Goal: Task Accomplishment & Management: Use online tool/utility

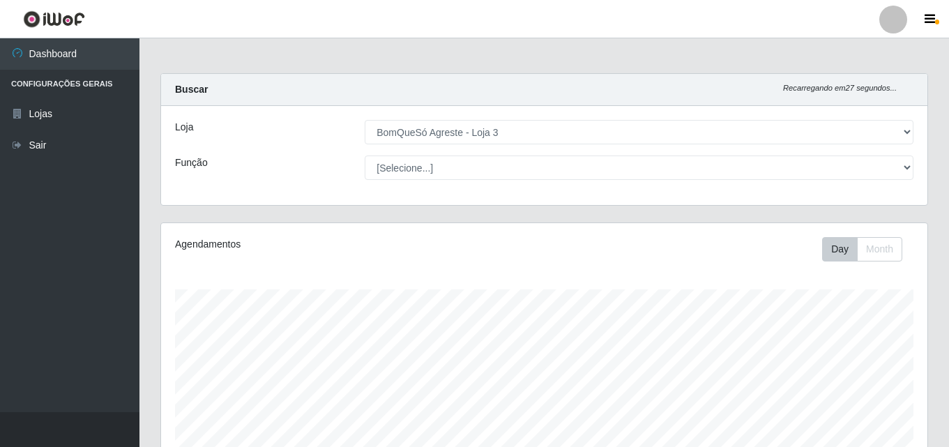
select select "215"
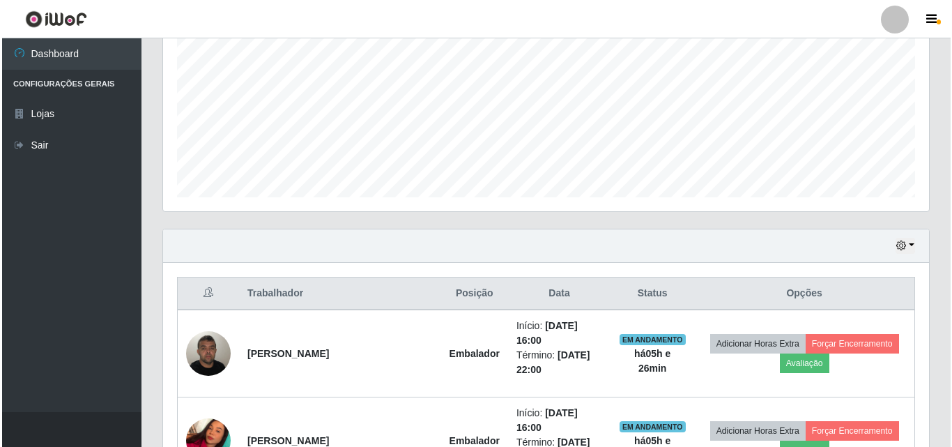
scroll to position [300, 0]
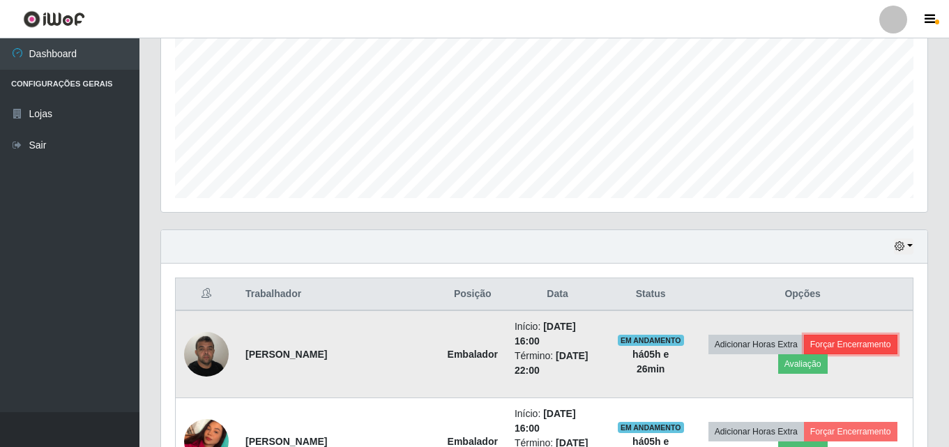
click at [864, 341] on button "Forçar Encerramento" at bounding box center [850, 345] width 93 height 20
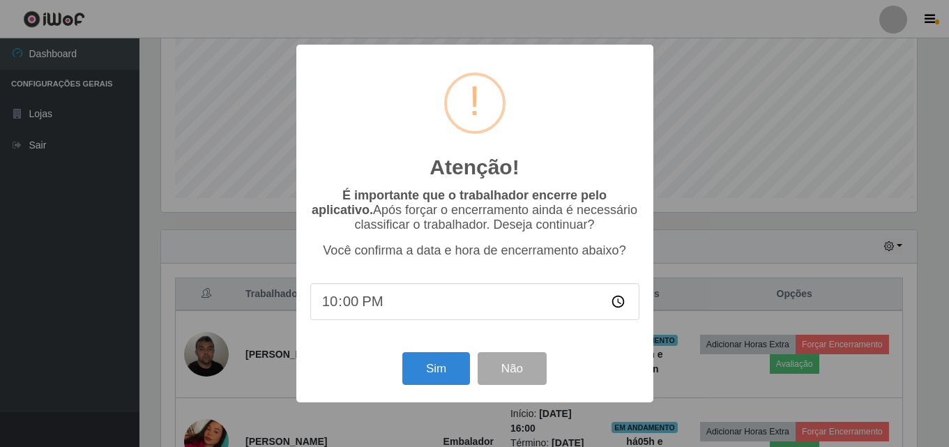
scroll to position [289, 759]
click at [436, 362] on button "Sim" at bounding box center [438, 368] width 68 height 33
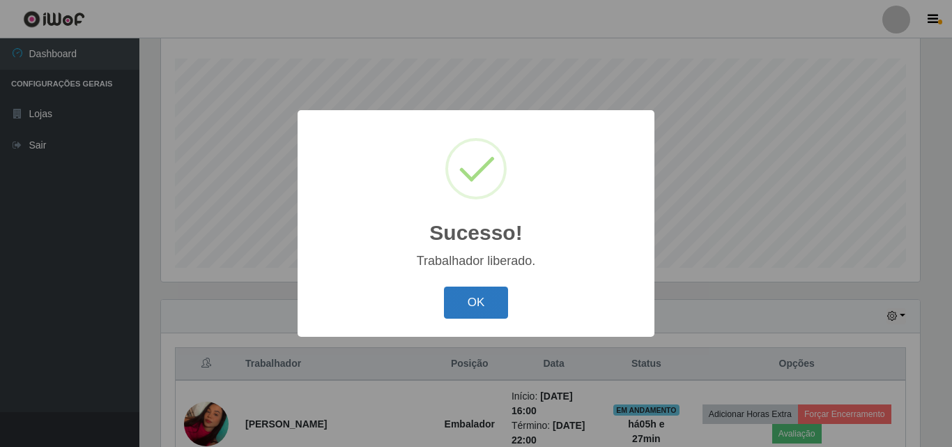
click at [489, 296] on button "OK" at bounding box center [476, 303] width 65 height 33
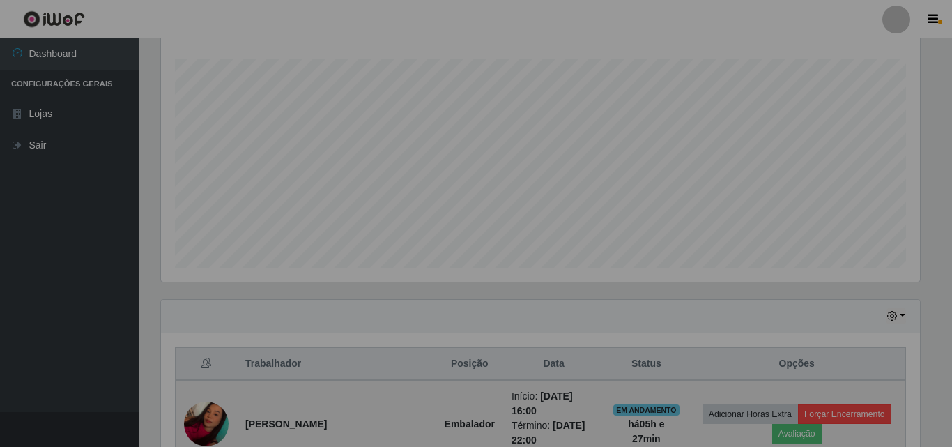
scroll to position [289, 766]
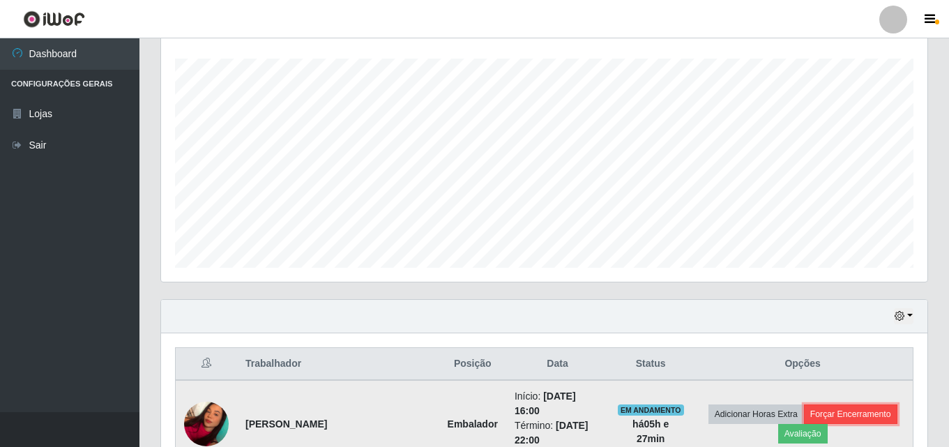
click at [850, 417] on button "Forçar Encerramento" at bounding box center [850, 414] width 93 height 20
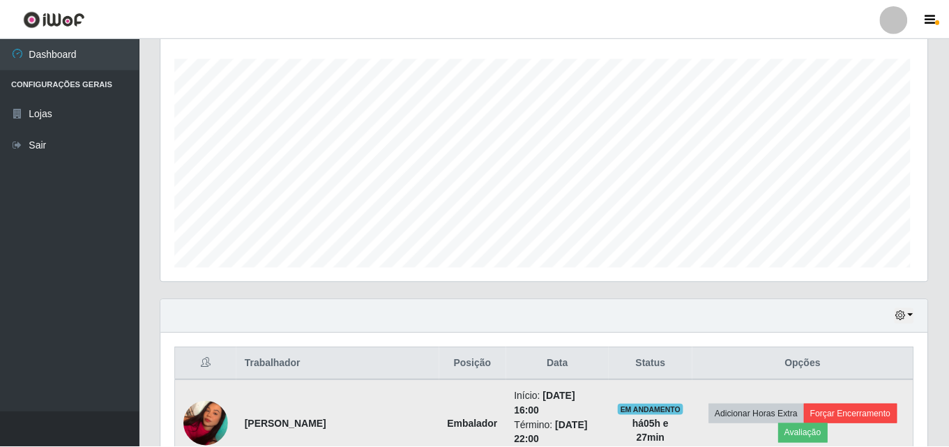
scroll to position [289, 759]
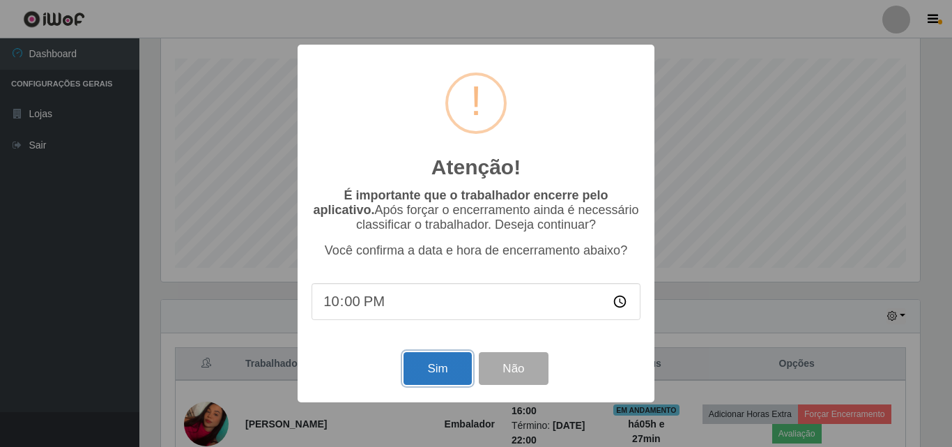
click at [434, 365] on button "Sim" at bounding box center [438, 368] width 68 height 33
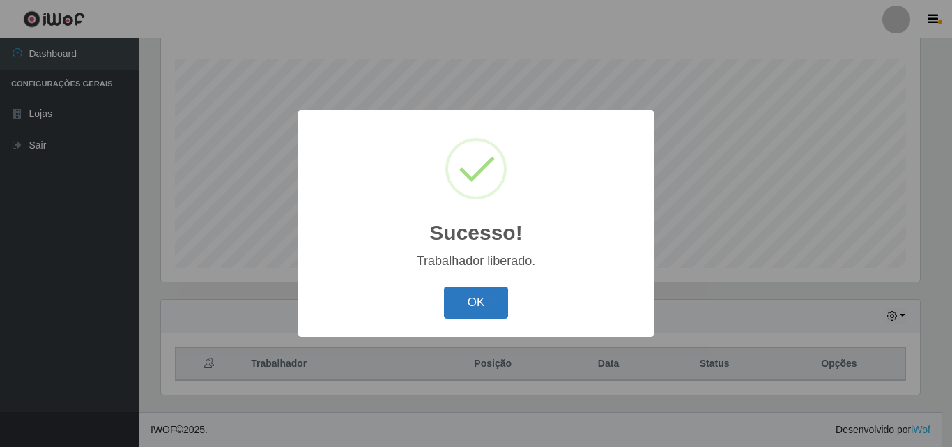
click at [476, 311] on button "OK" at bounding box center [476, 303] width 65 height 33
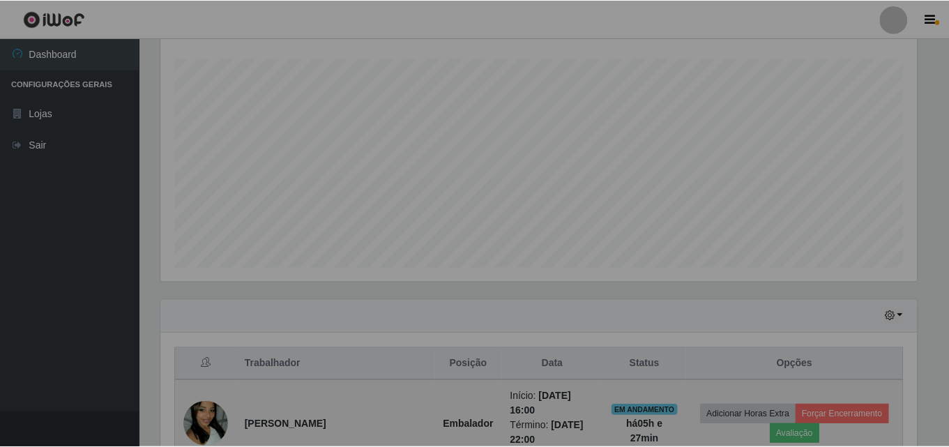
scroll to position [289, 766]
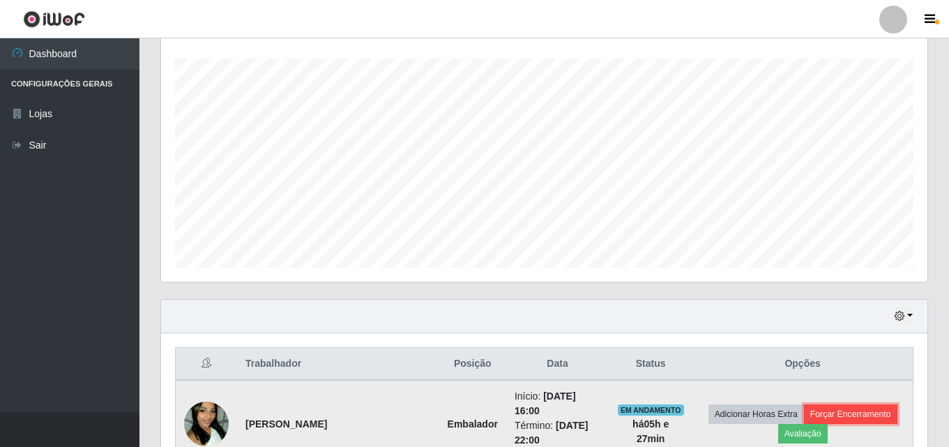
click at [823, 408] on button "Forçar Encerramento" at bounding box center [850, 414] width 93 height 20
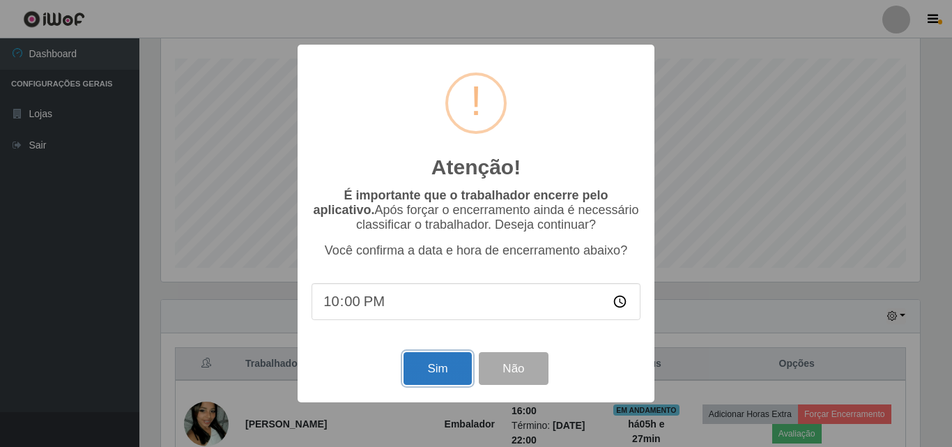
click at [454, 376] on button "Sim" at bounding box center [438, 368] width 68 height 33
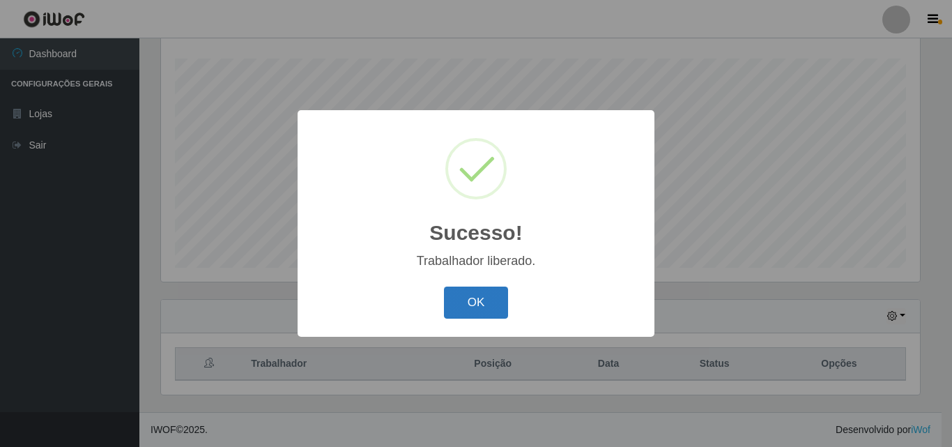
click at [457, 299] on button "OK" at bounding box center [476, 303] width 65 height 33
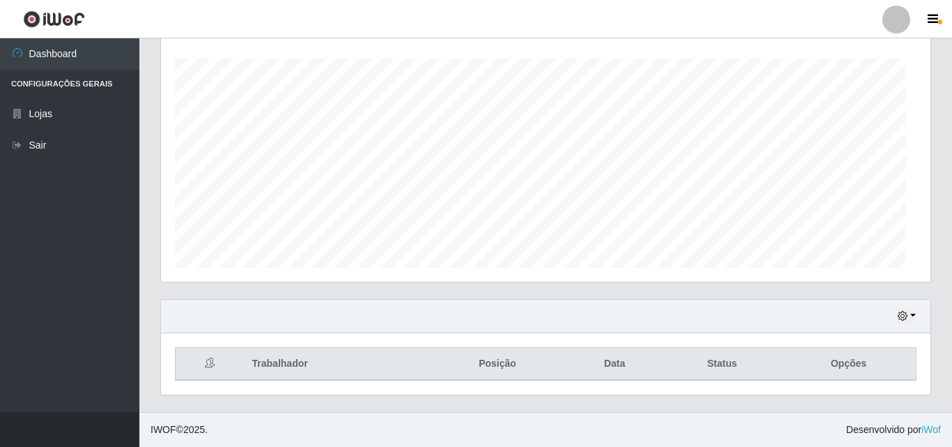
click at [501, 302] on div "Hoje 1 dia 3 dias 1 Semana Não encerrados" at bounding box center [546, 316] width 770 height 33
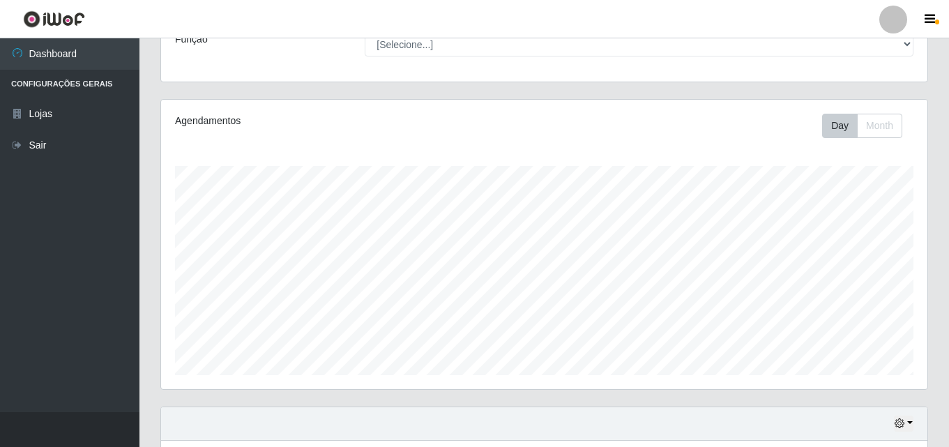
scroll to position [0, 0]
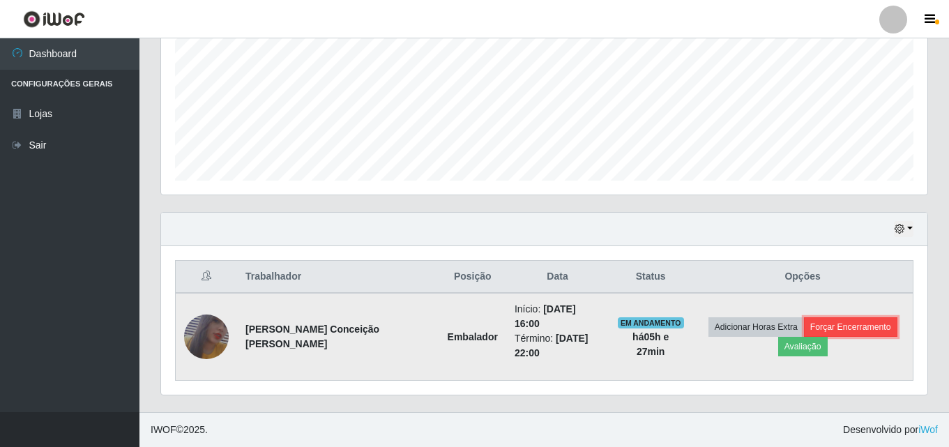
click at [817, 324] on button "Forçar Encerramento" at bounding box center [850, 327] width 93 height 20
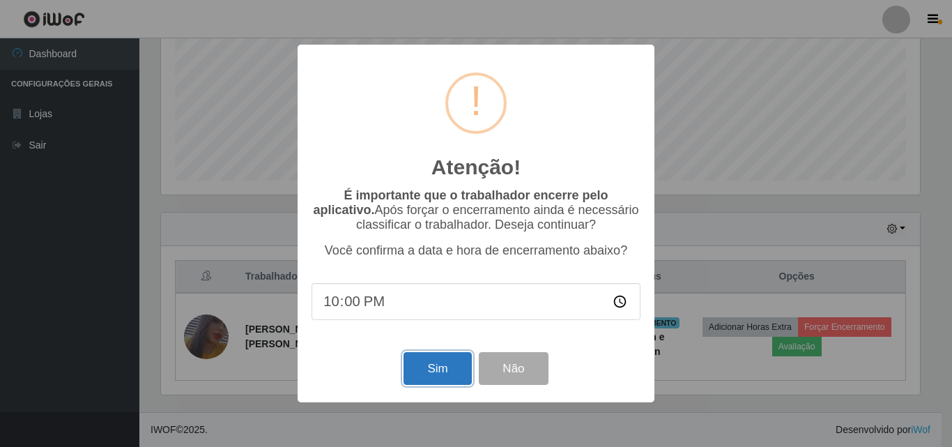
click at [436, 377] on button "Sim" at bounding box center [438, 368] width 68 height 33
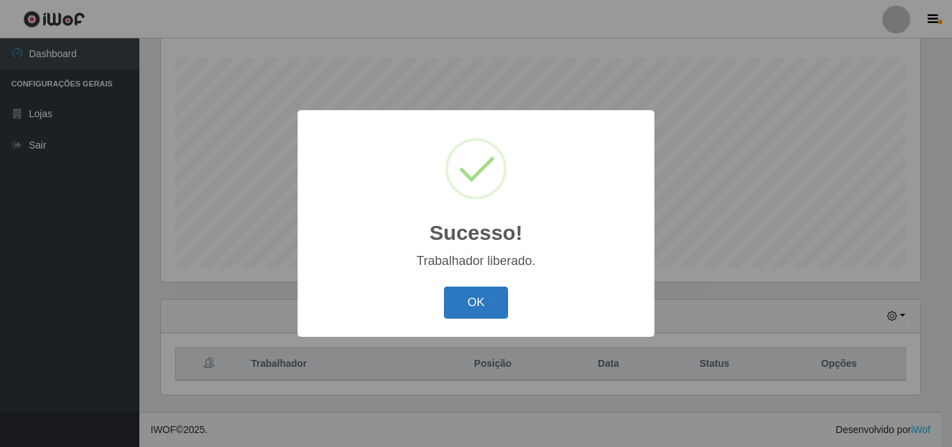
click at [468, 307] on button "OK" at bounding box center [476, 303] width 65 height 33
